Goal: Information Seeking & Learning: Learn about a topic

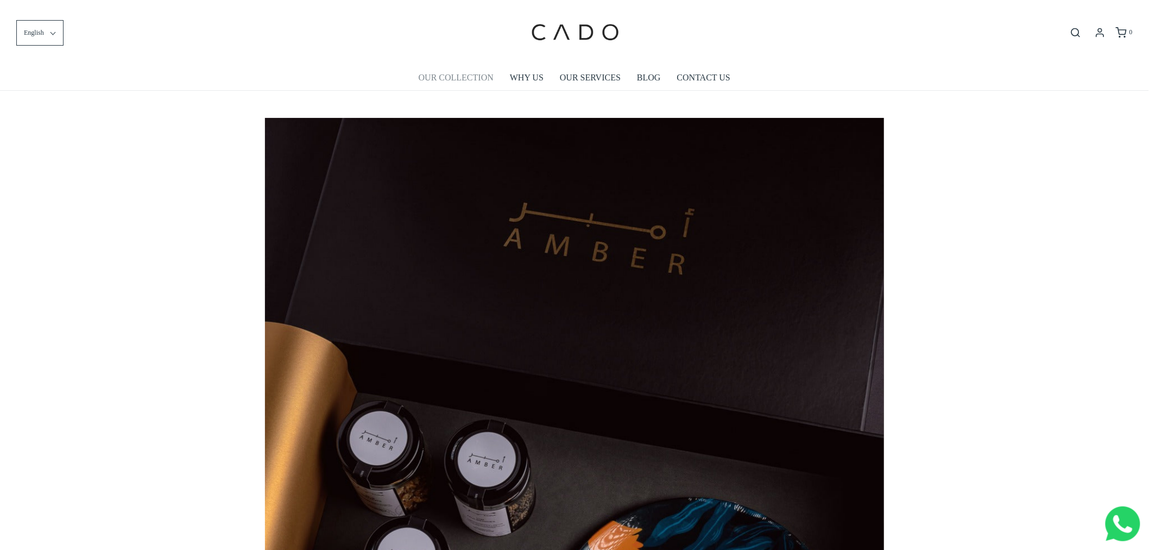
click at [457, 79] on link "OUR COLLECTION" at bounding box center [456, 77] width 75 height 25
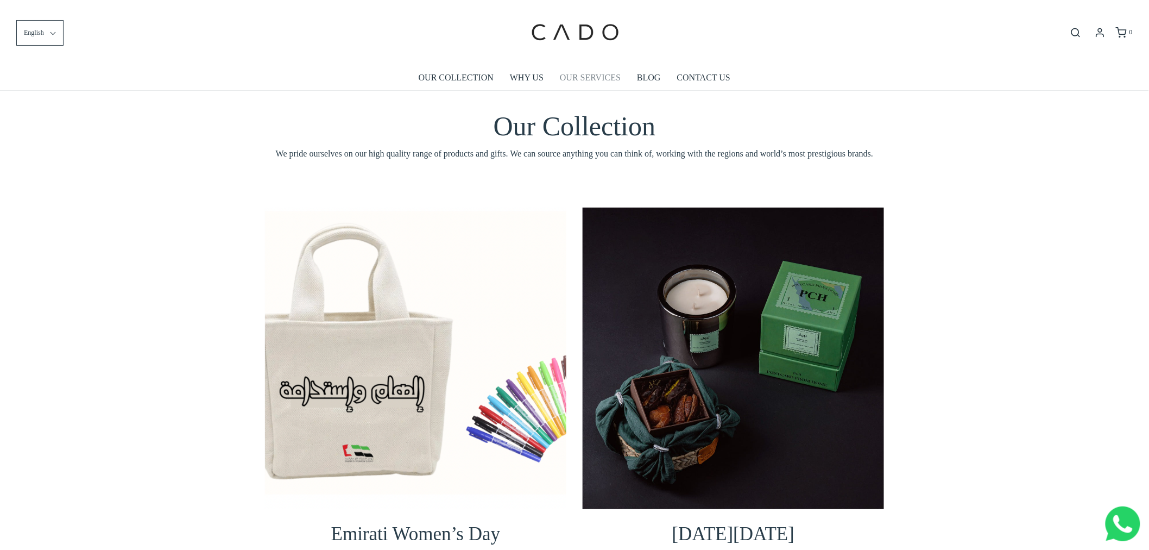
click at [592, 73] on link "OUR SERVICES" at bounding box center [590, 77] width 61 height 25
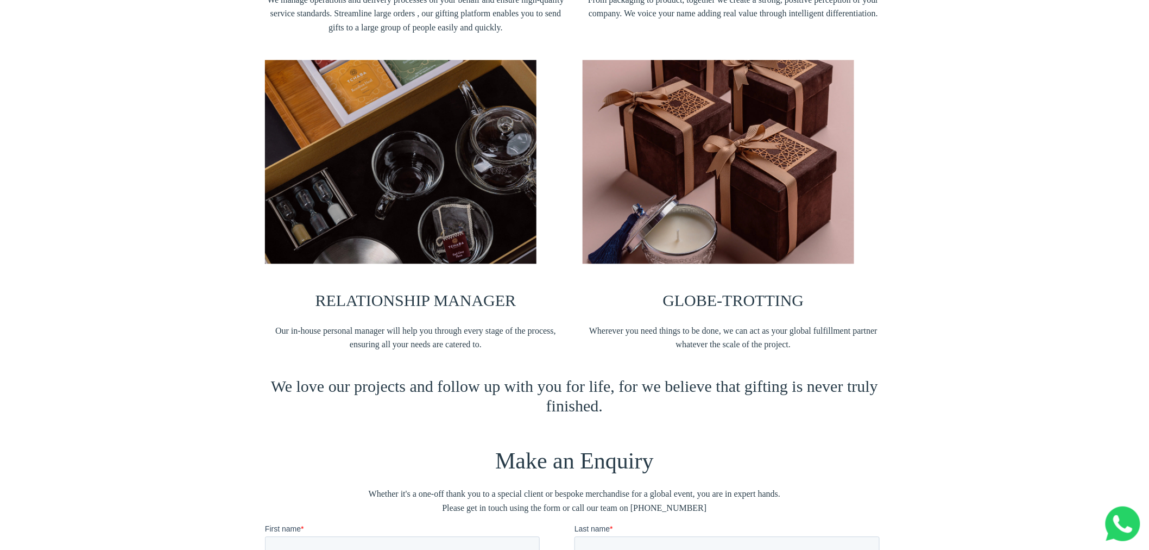
scroll to position [965, 0]
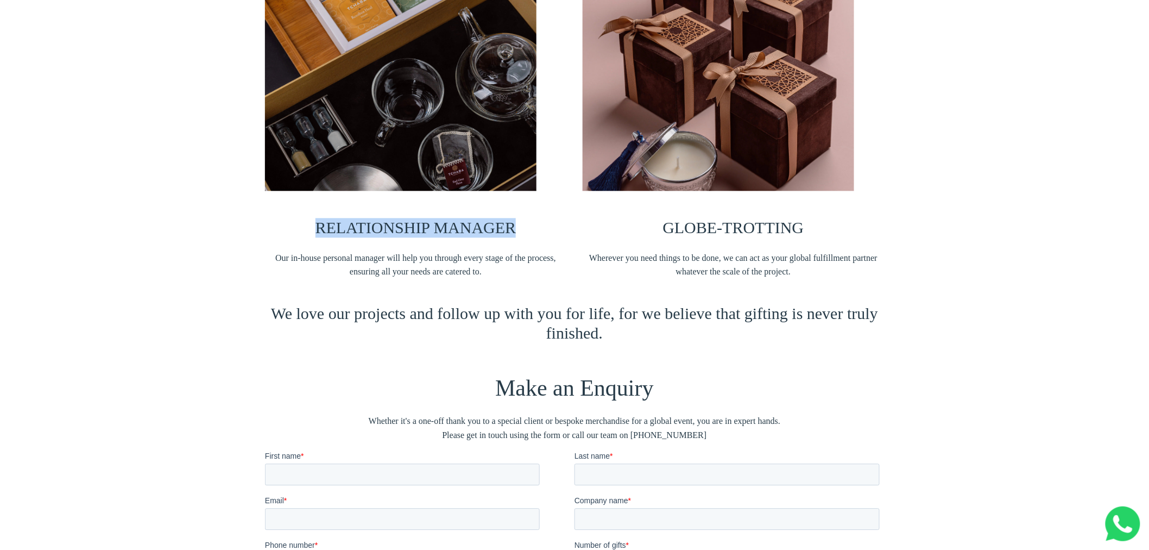
drag, startPoint x: 514, startPoint y: 225, endPoint x: 306, endPoint y: 229, distance: 208.0
click at [306, 229] on h3 "RELATIONSHIP MANAGER" at bounding box center [415, 228] width 301 height 20
